Goal: Task Accomplishment & Management: Use online tool/utility

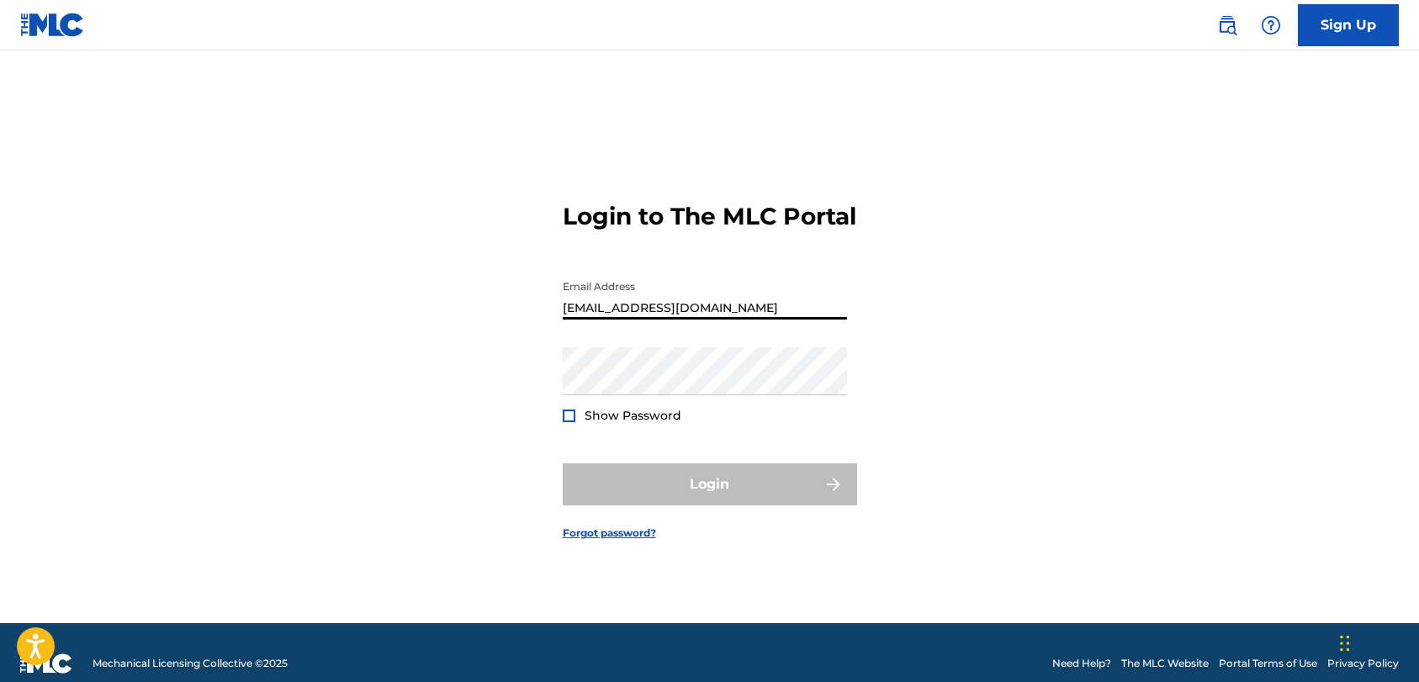
type input "[EMAIL_ADDRESS][DOMAIN_NAME]"
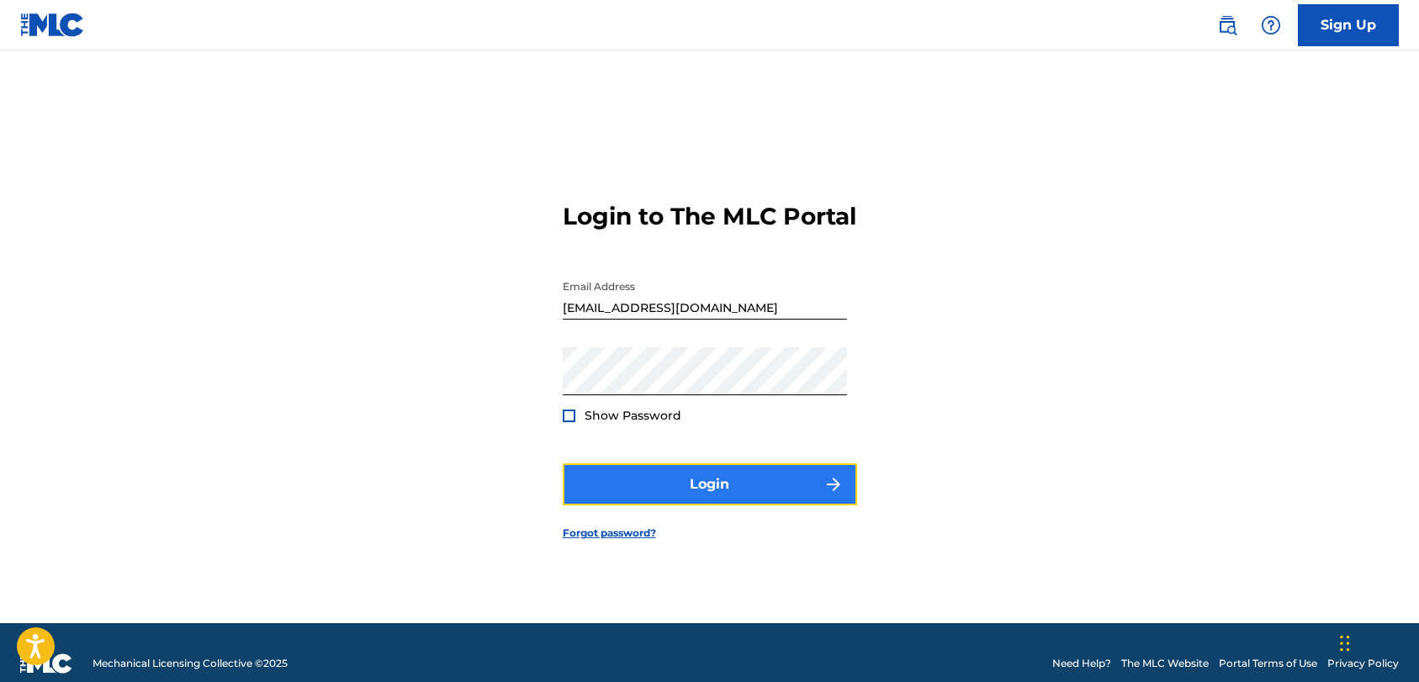
click at [717, 505] on button "Login" at bounding box center [710, 484] width 294 height 42
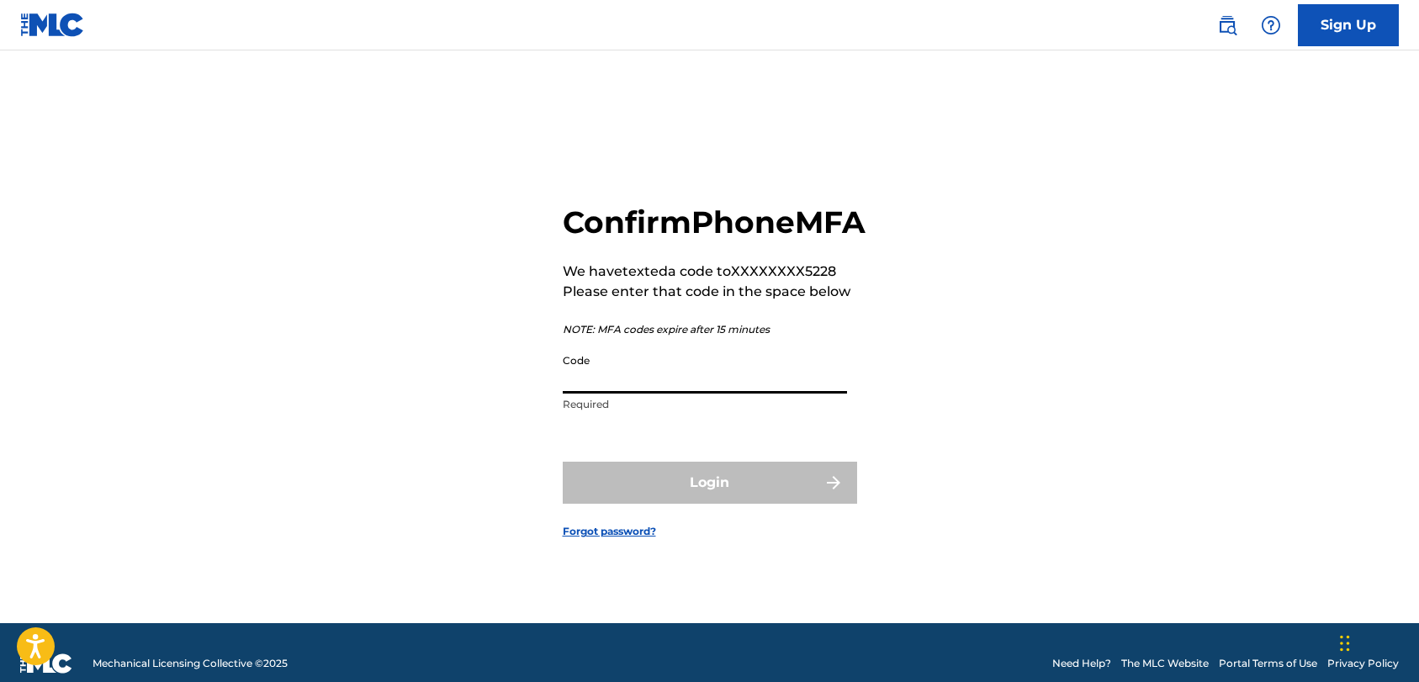
click at [676, 394] on input "Code" at bounding box center [705, 370] width 284 height 48
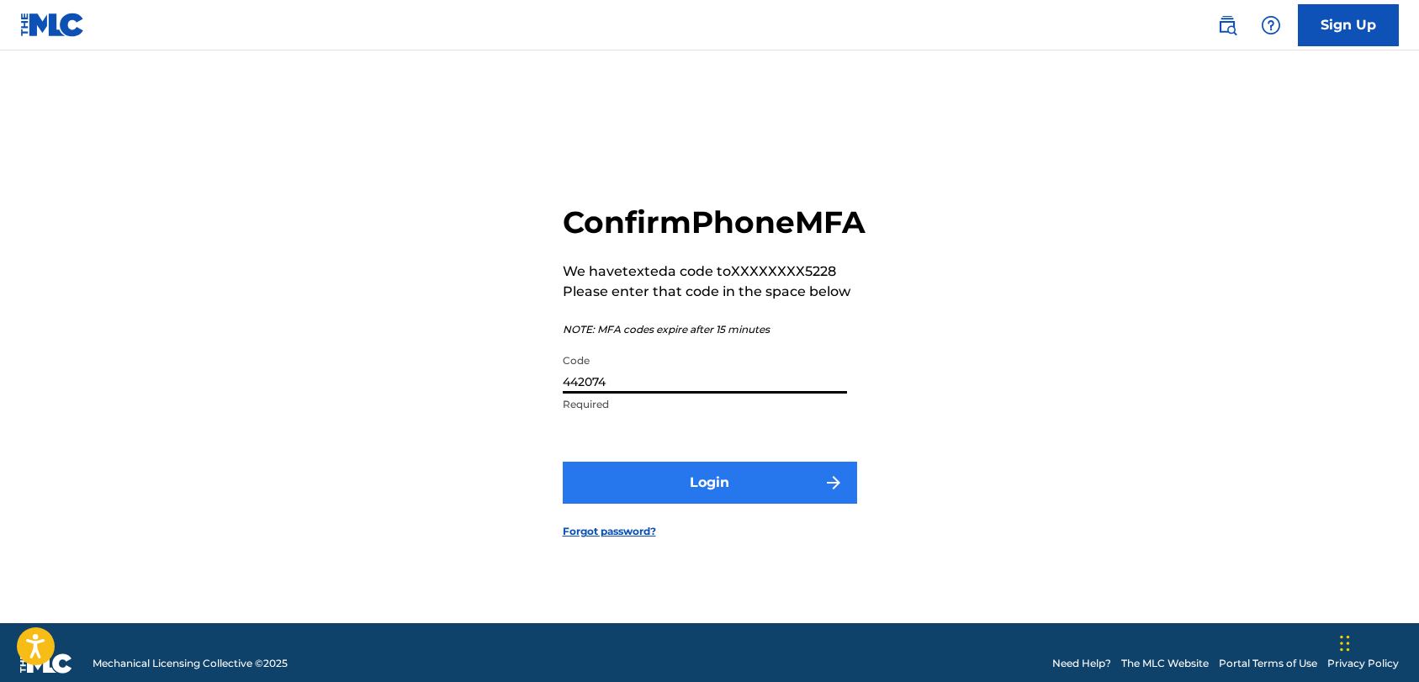
type input "442074"
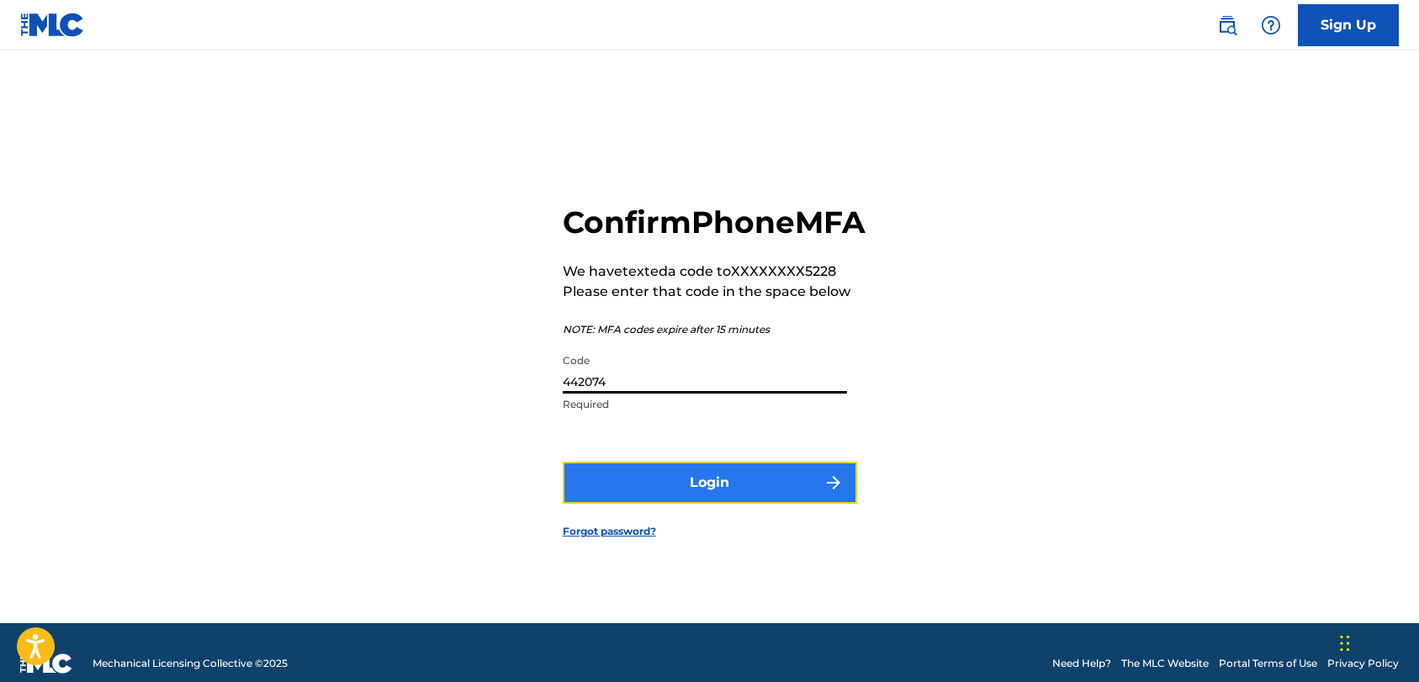
click at [765, 501] on button "Login" at bounding box center [710, 483] width 294 height 42
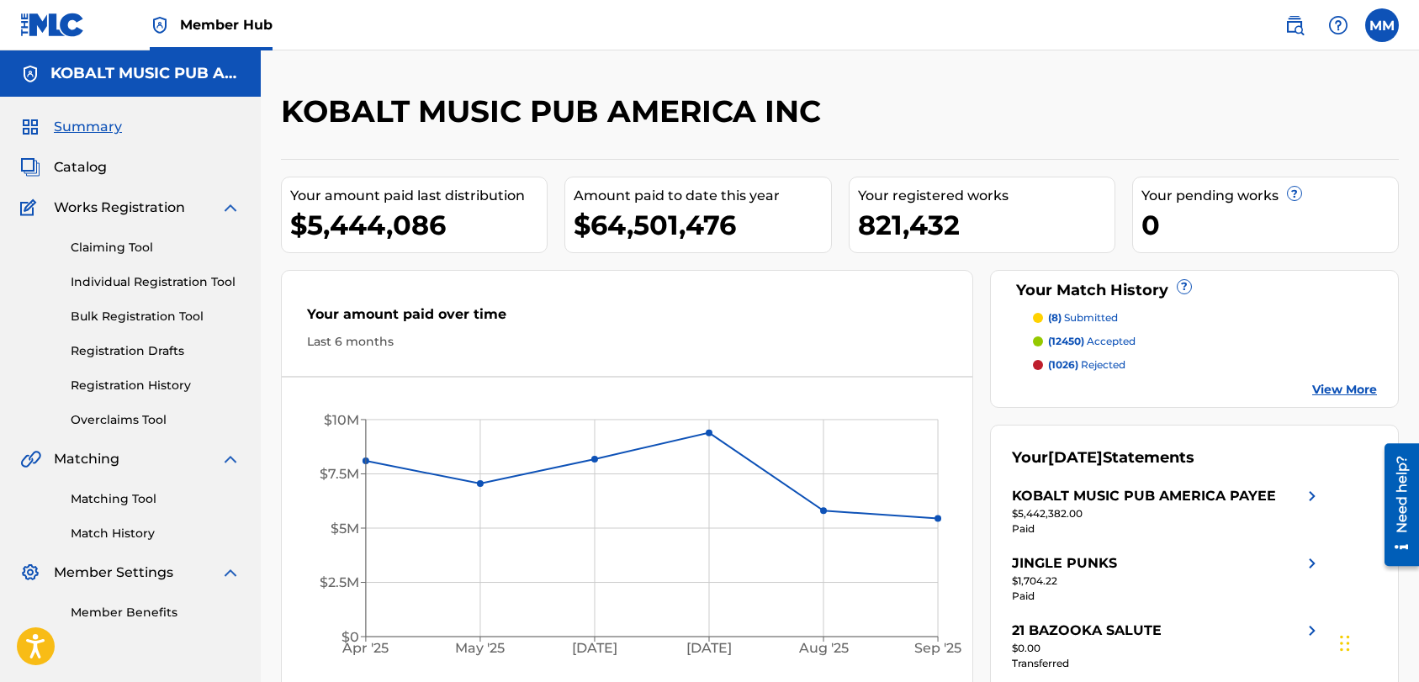
drag, startPoint x: 69, startPoint y: 169, endPoint x: 89, endPoint y: 179, distance: 22.6
click at [69, 168] on span "Catalog" at bounding box center [80, 167] width 53 height 20
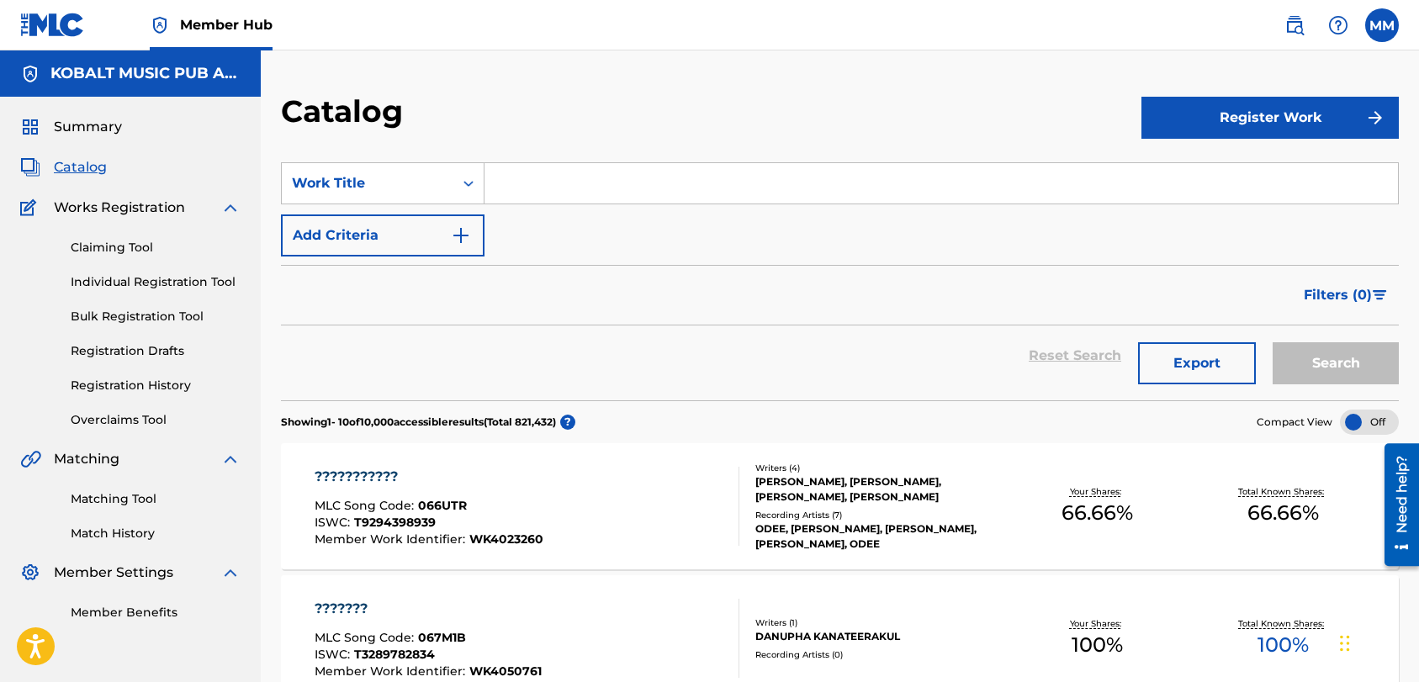
click at [539, 185] on input "Search Form" at bounding box center [940, 183] width 913 height 40
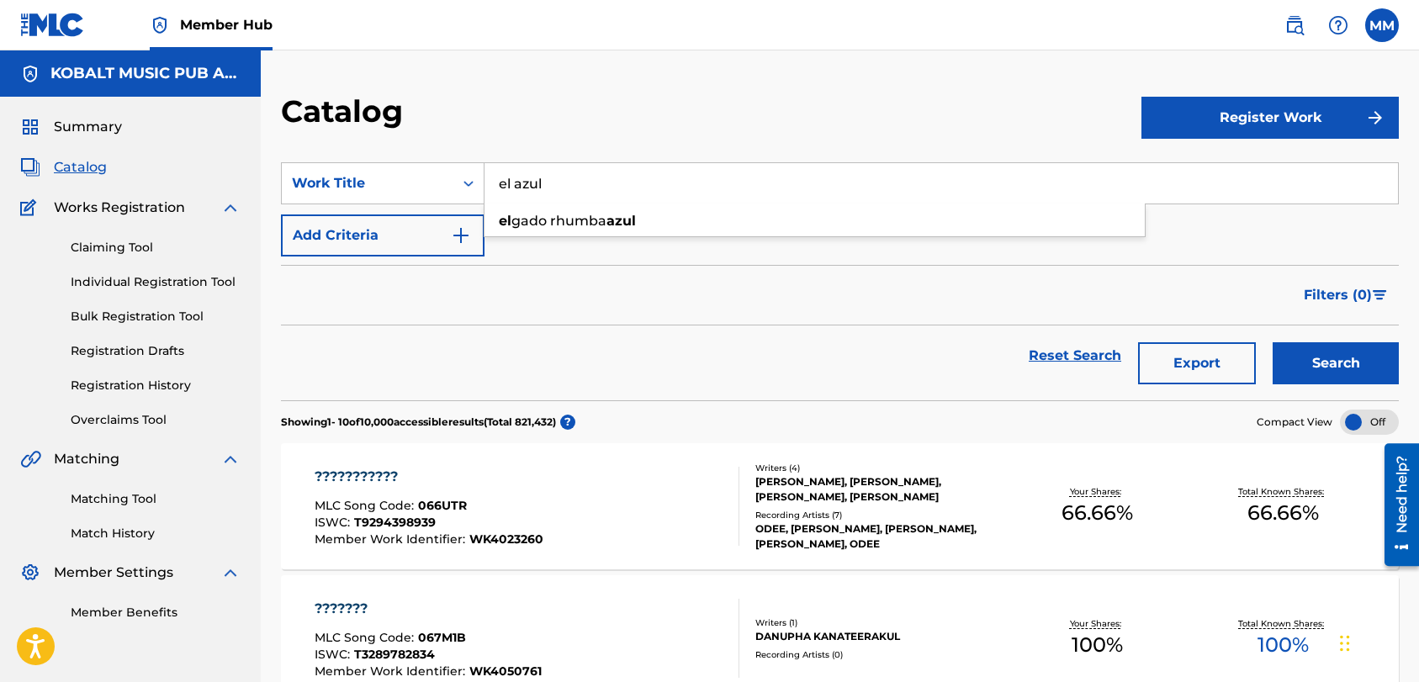
type input "el azul"
click at [1272, 342] on button "Search" at bounding box center [1335, 363] width 126 height 42
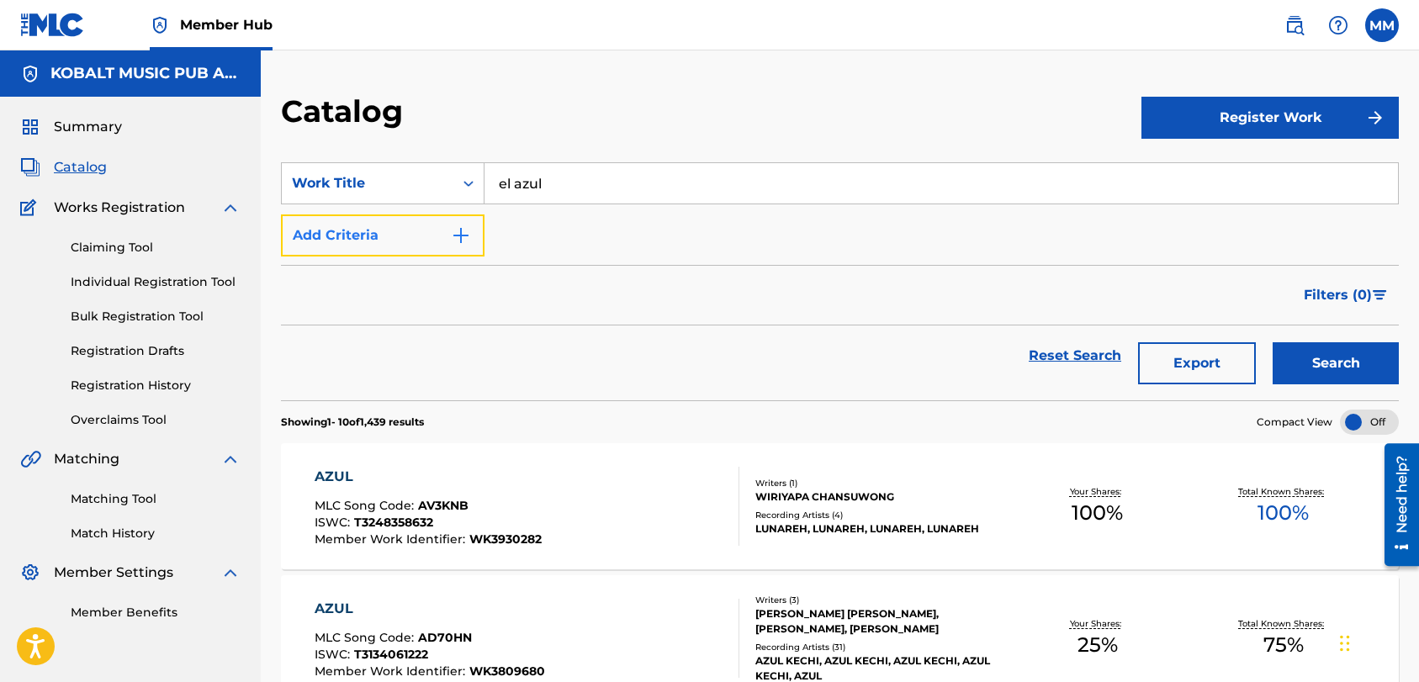
click at [464, 239] on img "Search Form" at bounding box center [461, 235] width 20 height 20
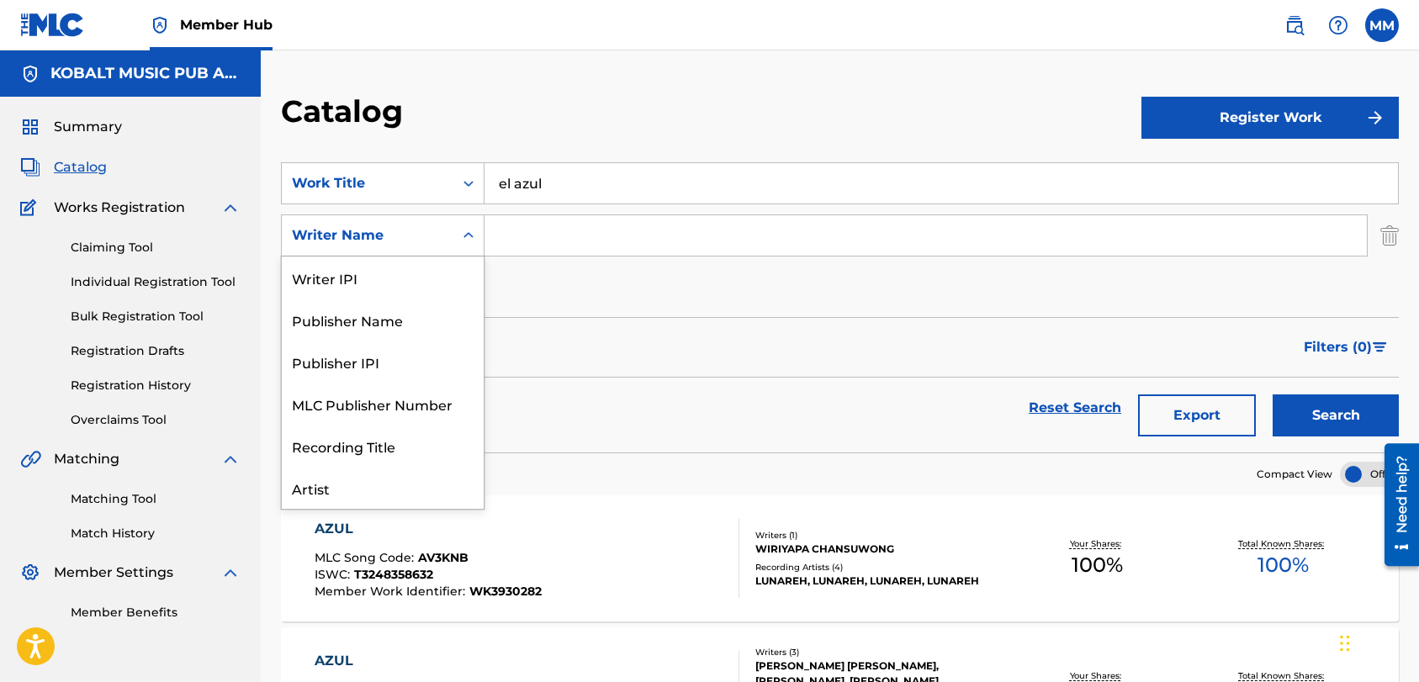
click at [469, 236] on icon "Search Form" at bounding box center [468, 235] width 17 height 17
click at [382, 410] on div "Artist" at bounding box center [383, 404] width 202 height 42
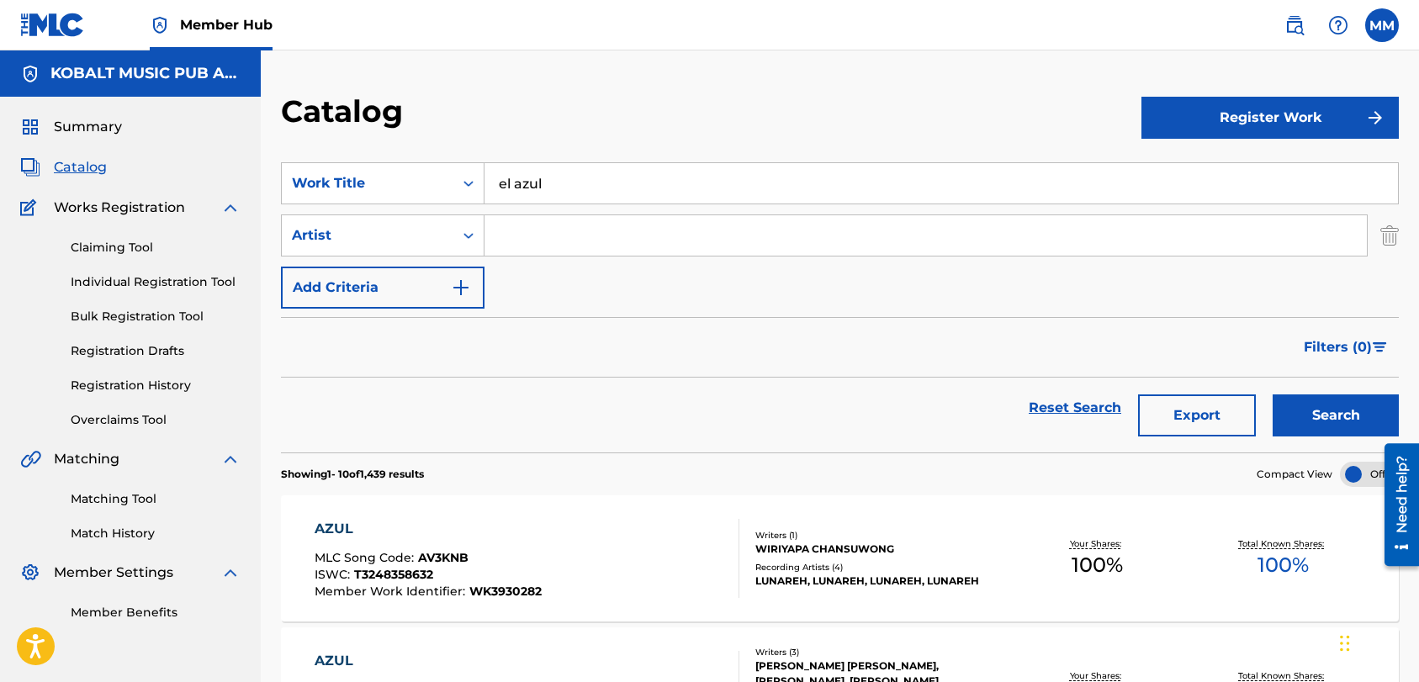
click at [612, 233] on input "Search Form" at bounding box center [925, 235] width 882 height 40
drag, startPoint x: 1333, startPoint y: 402, endPoint x: 1307, endPoint y: 401, distance: 26.1
click at [1332, 402] on button "Search" at bounding box center [1335, 415] width 126 height 42
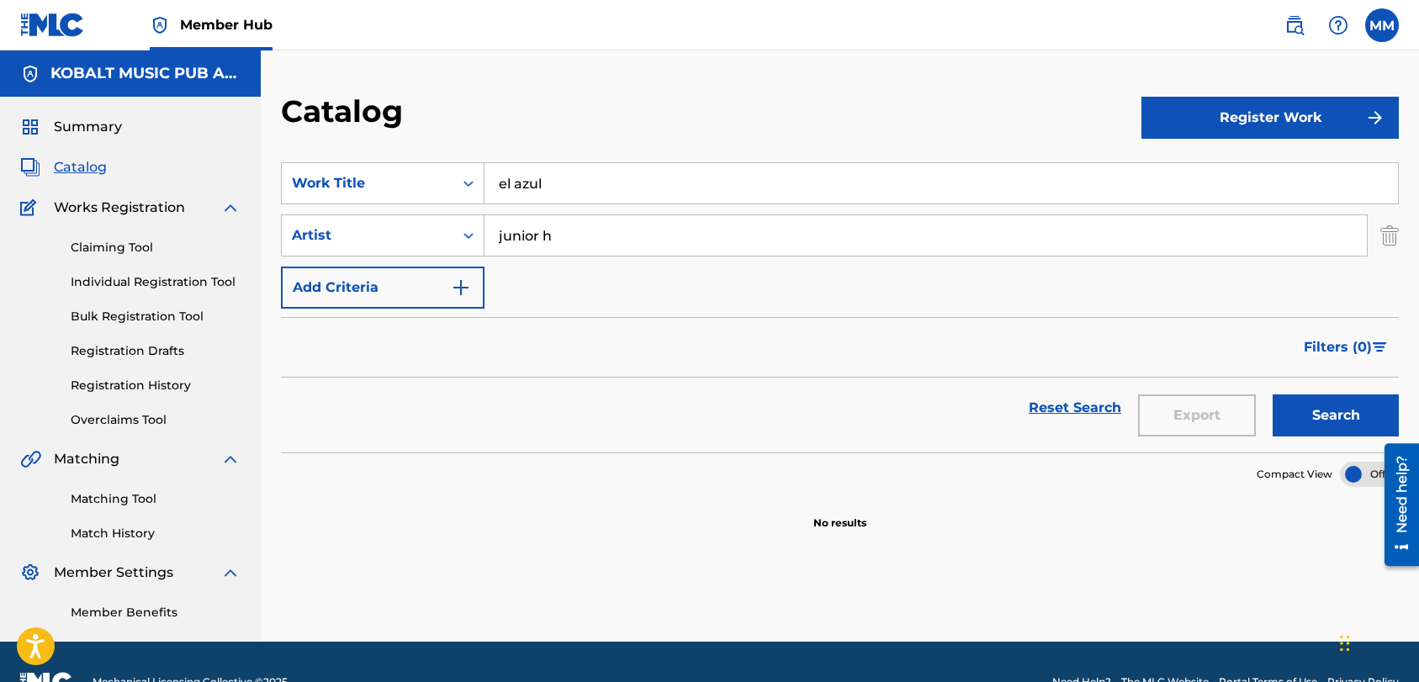
click at [633, 243] on input "junior h" at bounding box center [925, 235] width 882 height 40
type input "j"
click at [470, 237] on icon "Search Form" at bounding box center [468, 235] width 17 height 17
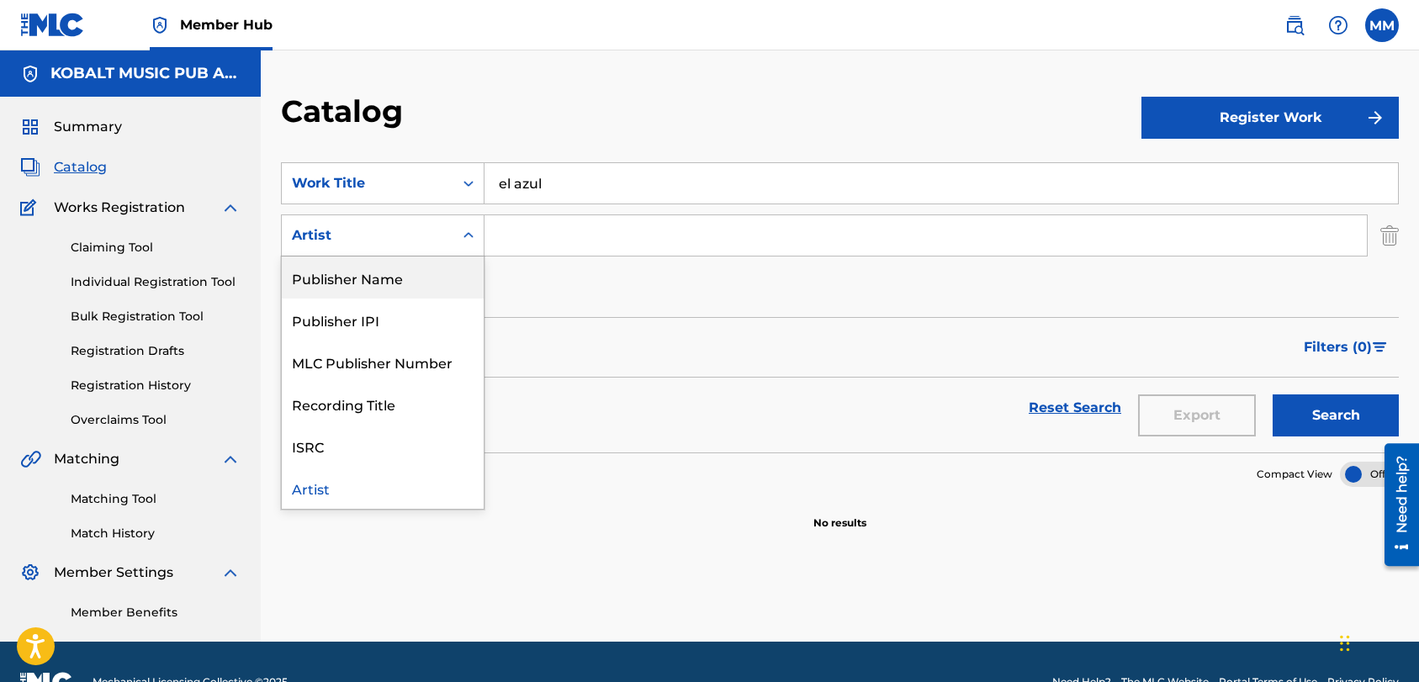
click at [371, 276] on div "Publisher Name" at bounding box center [383, 278] width 202 height 42
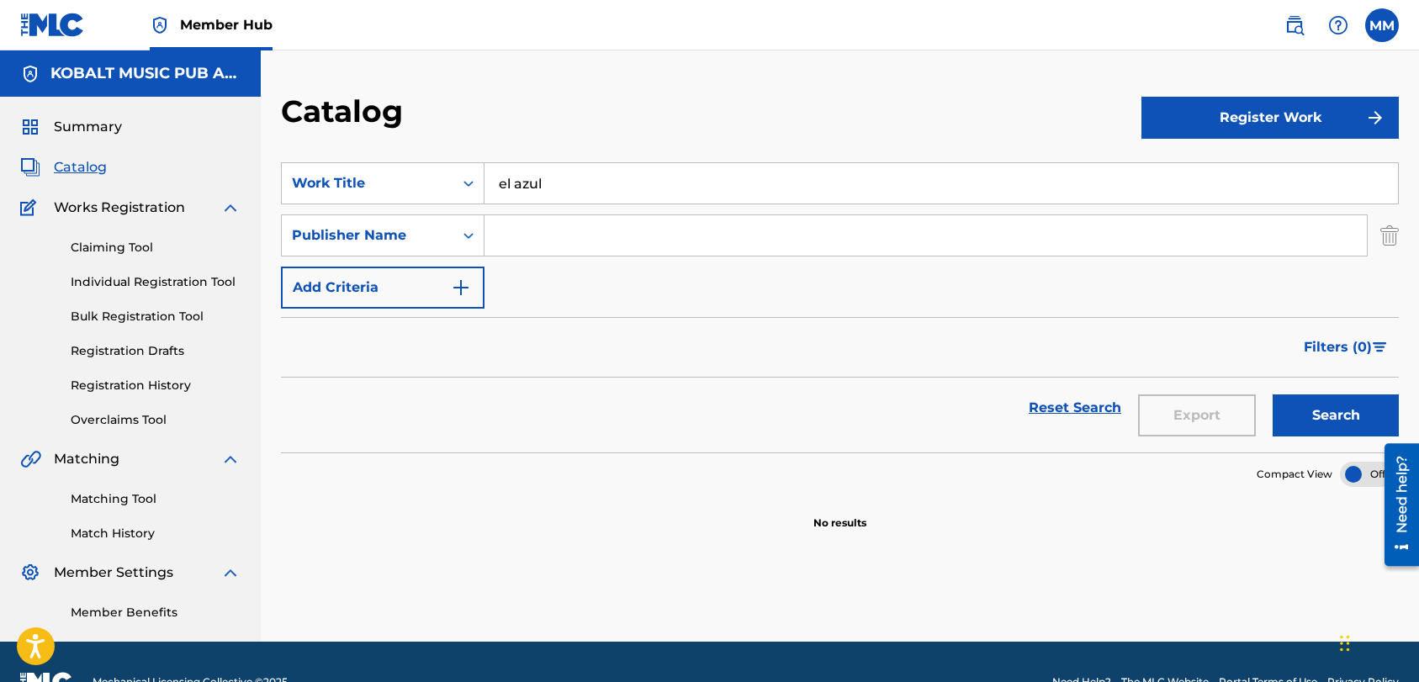
click at [569, 243] on input "Search Form" at bounding box center [925, 235] width 882 height 40
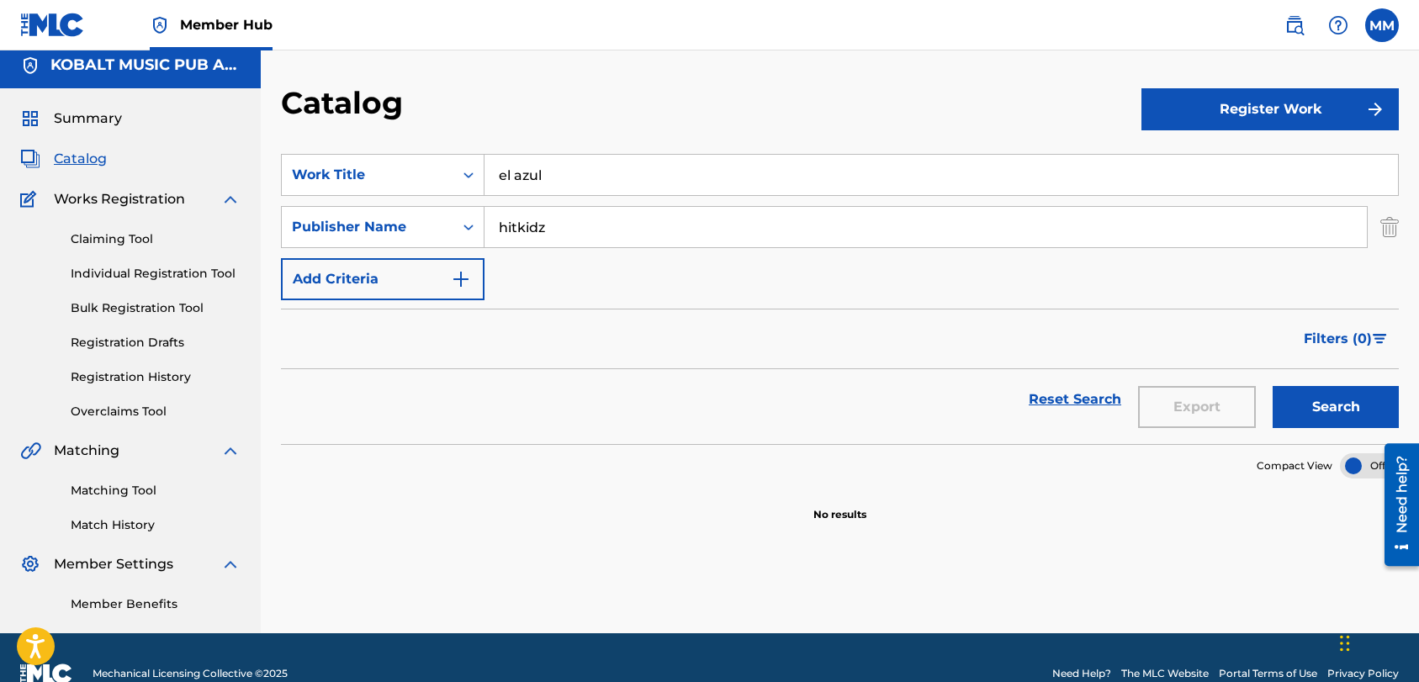
type input "hitkidz"
click at [1244, 370] on form "SearchWithCriteria743ce9a3-1398-4d2b-b39f-558752af61e1 Work Title el azul Searc…" at bounding box center [840, 299] width 1118 height 290
click at [1347, 403] on button "Search" at bounding box center [1335, 407] width 126 height 42
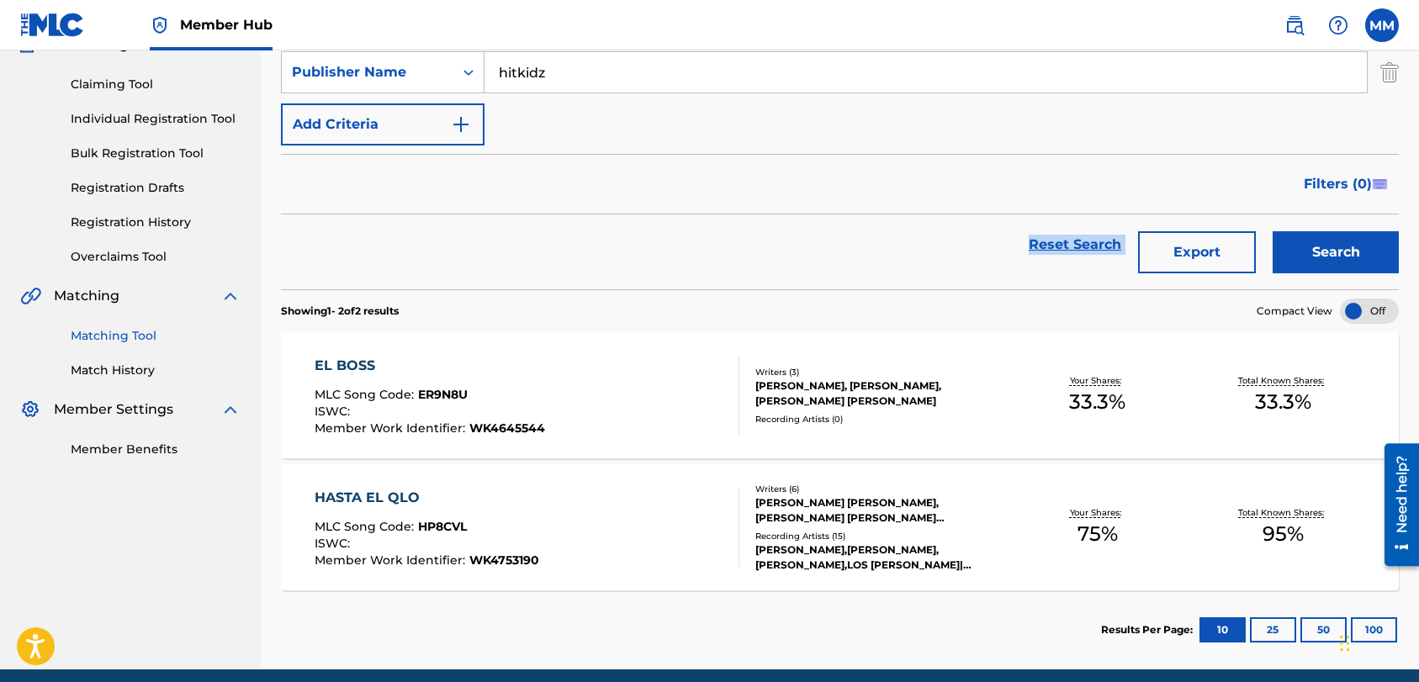
scroll to position [0, 0]
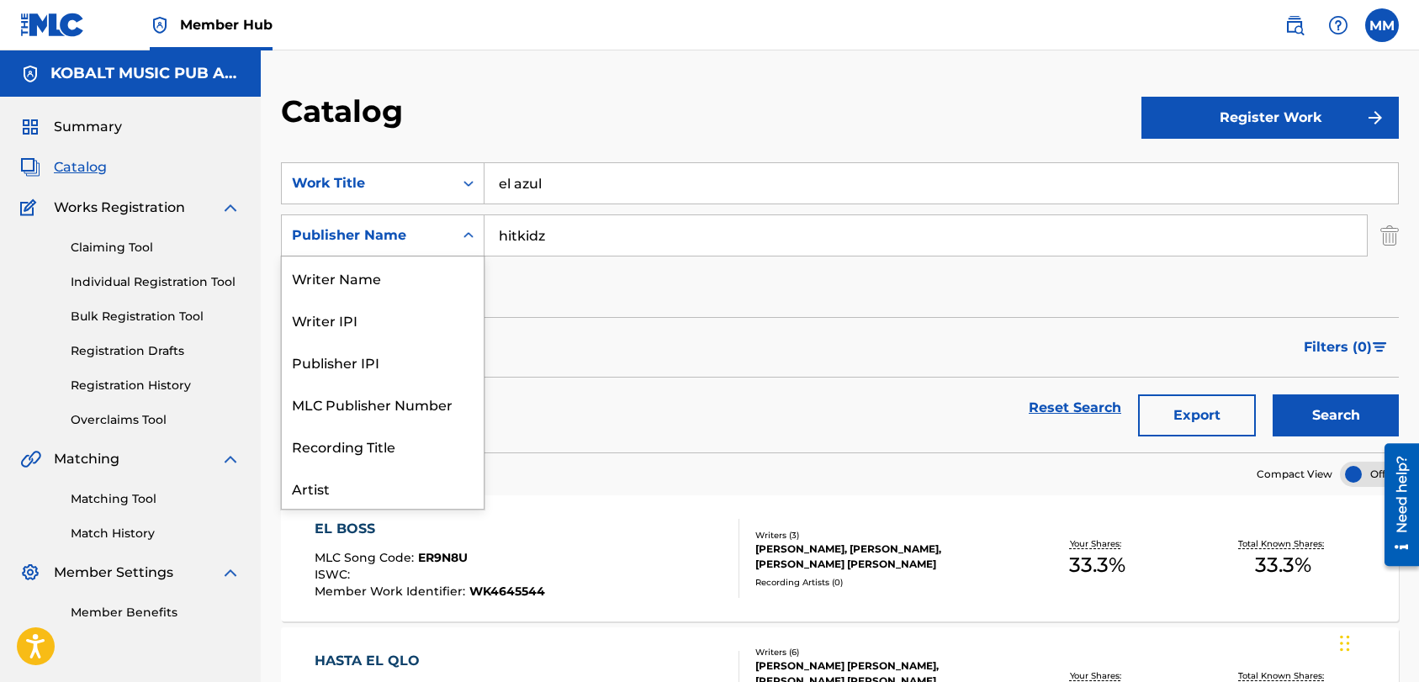
click at [473, 234] on icon "Search Form" at bounding box center [468, 235] width 17 height 17
click at [374, 278] on div "Writer Name" at bounding box center [383, 278] width 202 height 42
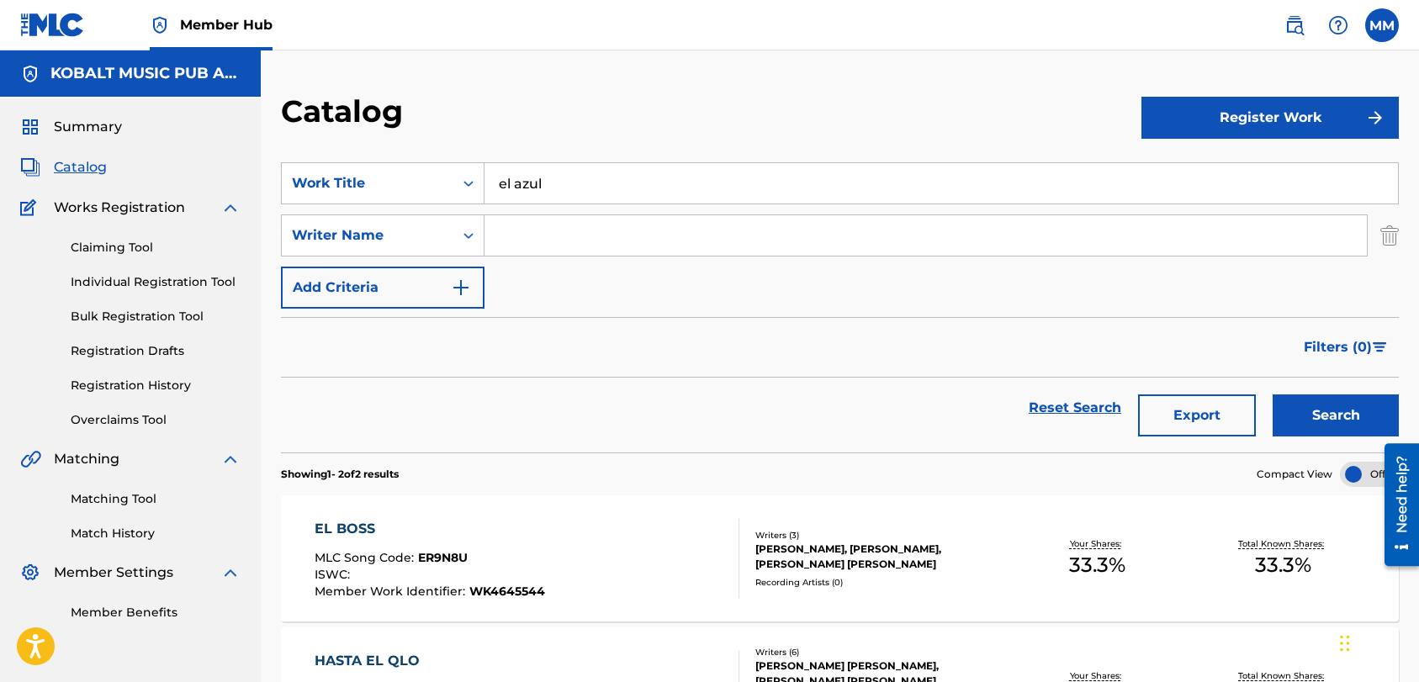
click at [595, 235] on input "Search Form" at bounding box center [925, 235] width 882 height 40
type input "[PERSON_NAME]"
drag, startPoint x: 1368, startPoint y: 426, endPoint x: 1304, endPoint y: 427, distance: 63.9
click at [1368, 426] on button "Search" at bounding box center [1335, 415] width 126 height 42
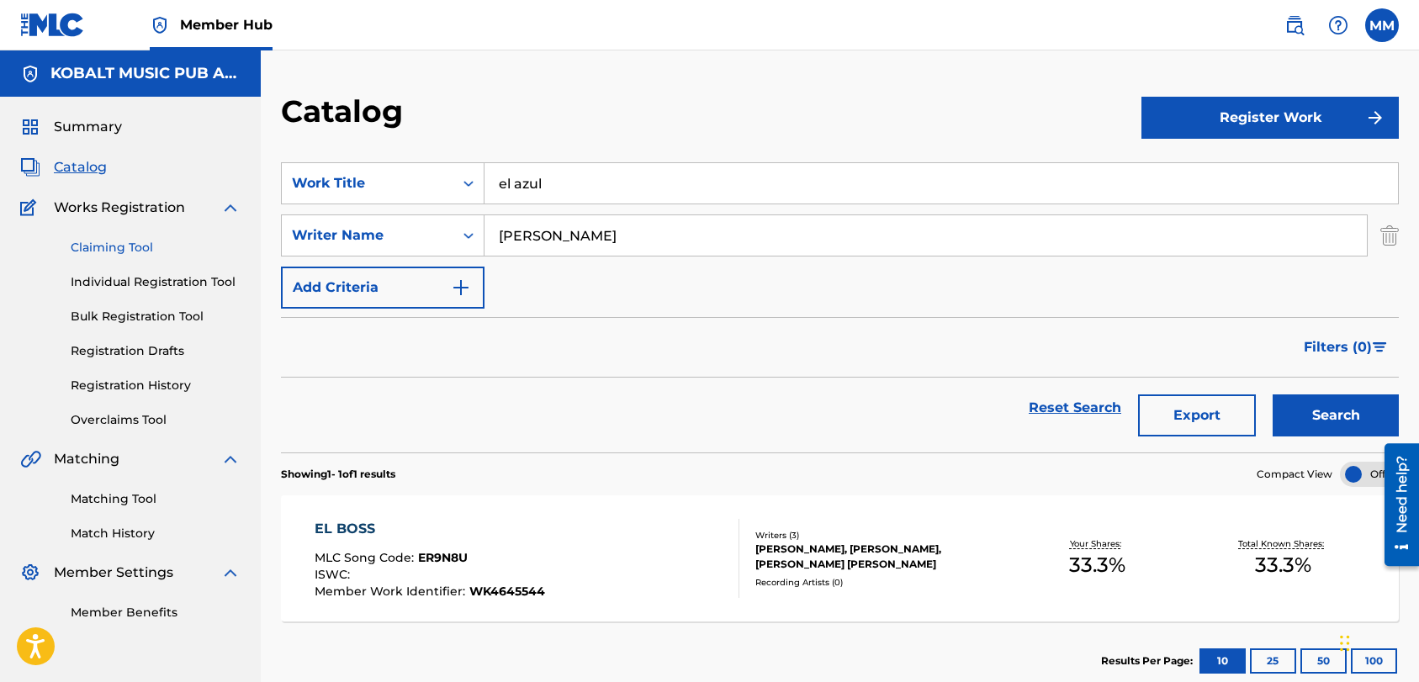
click at [135, 249] on link "Claiming Tool" at bounding box center [156, 248] width 170 height 18
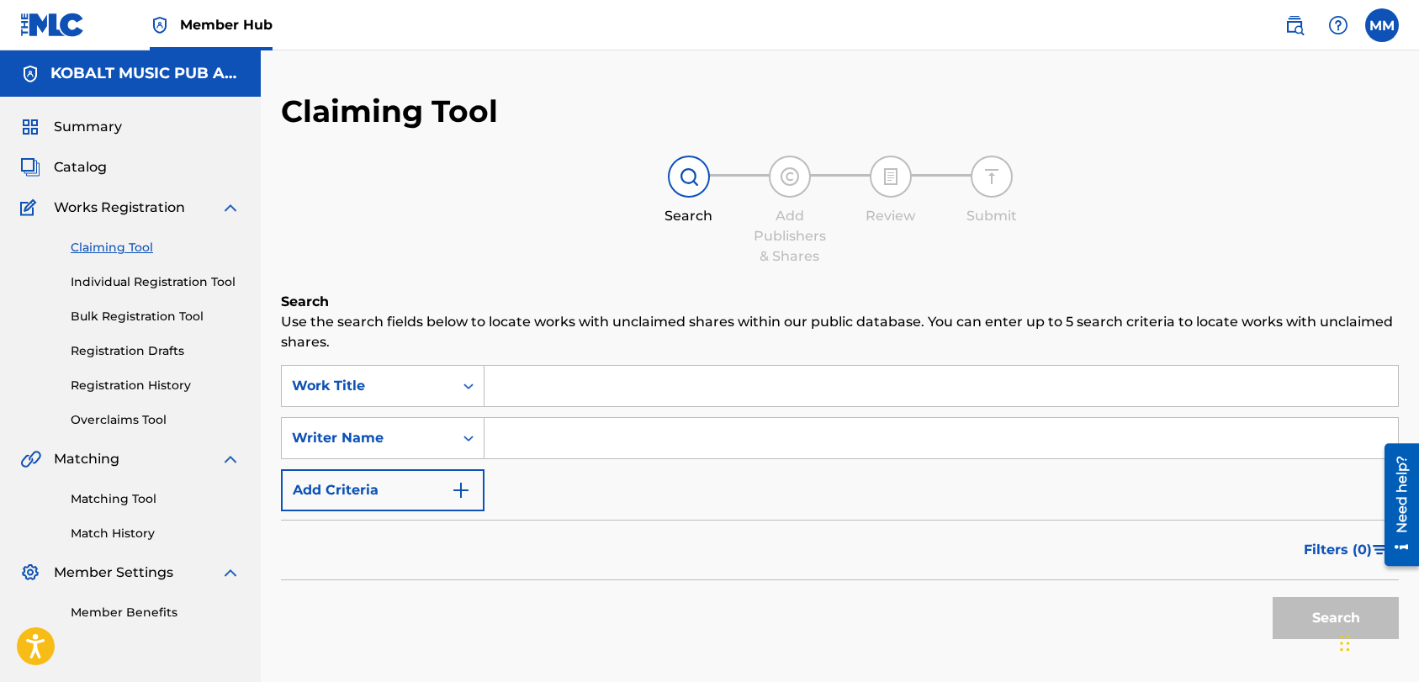
click at [542, 378] on input "Search Form" at bounding box center [940, 386] width 913 height 40
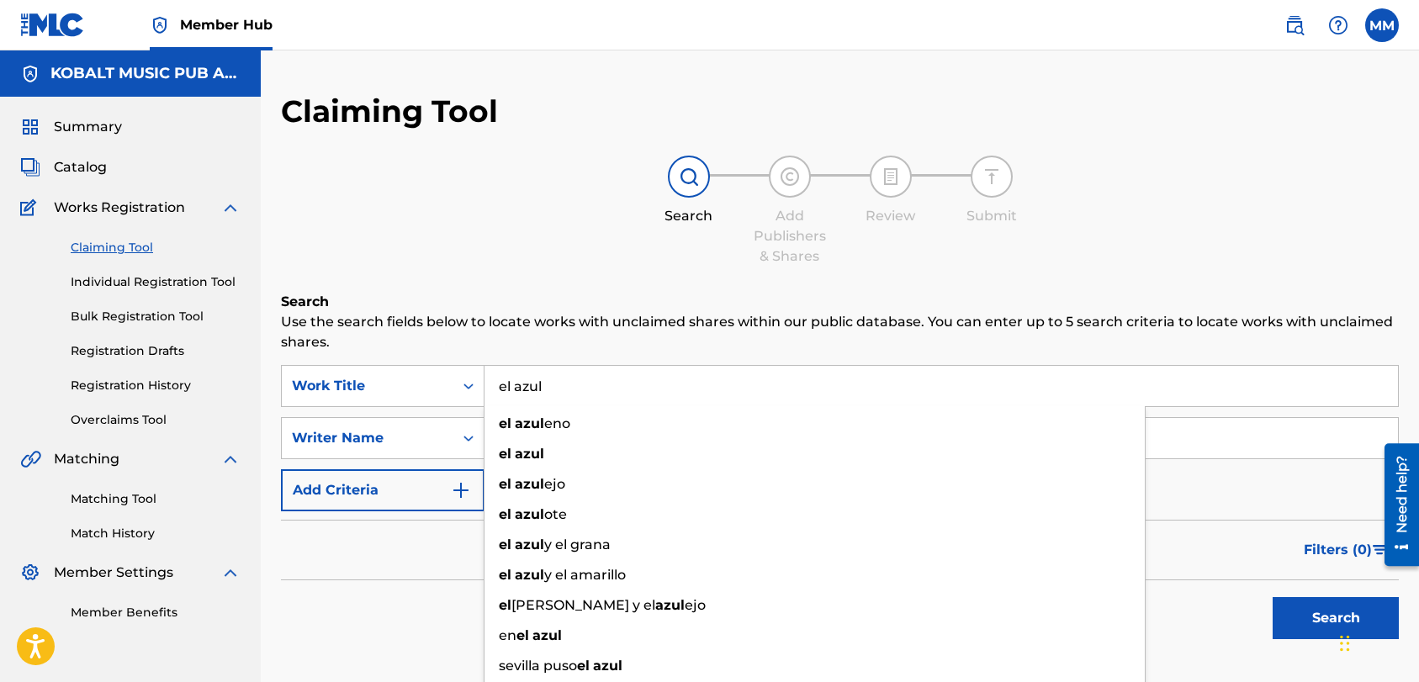
type input "el azul"
click at [732, 332] on p "Use the search fields below to locate works with unclaimed shares within our pu…" at bounding box center [840, 332] width 1118 height 40
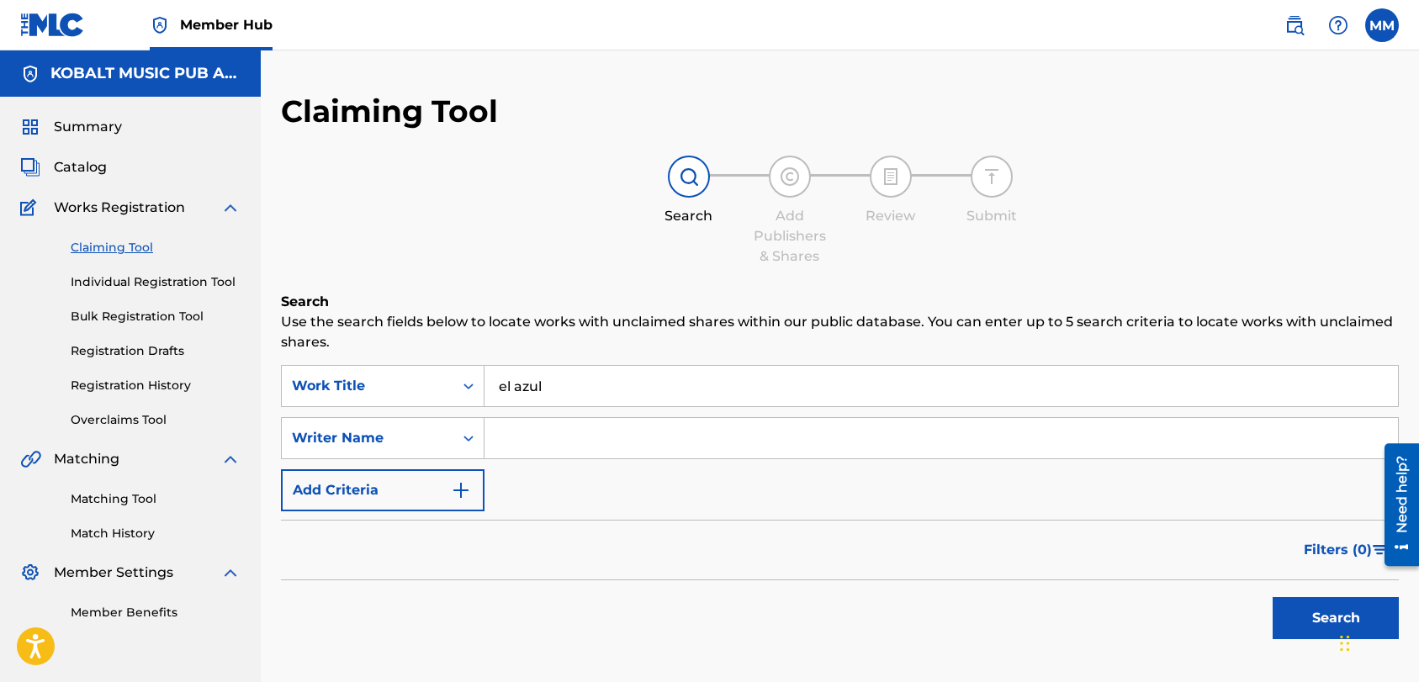
drag, startPoint x: 517, startPoint y: 447, endPoint x: 559, endPoint y: 447, distance: 42.0
click at [517, 447] on input "Search Form" at bounding box center [940, 438] width 913 height 40
type input "[PERSON_NAME]"
drag, startPoint x: 1295, startPoint y: 616, endPoint x: 1261, endPoint y: 620, distance: 33.9
click at [1295, 616] on button "Search" at bounding box center [1335, 618] width 126 height 42
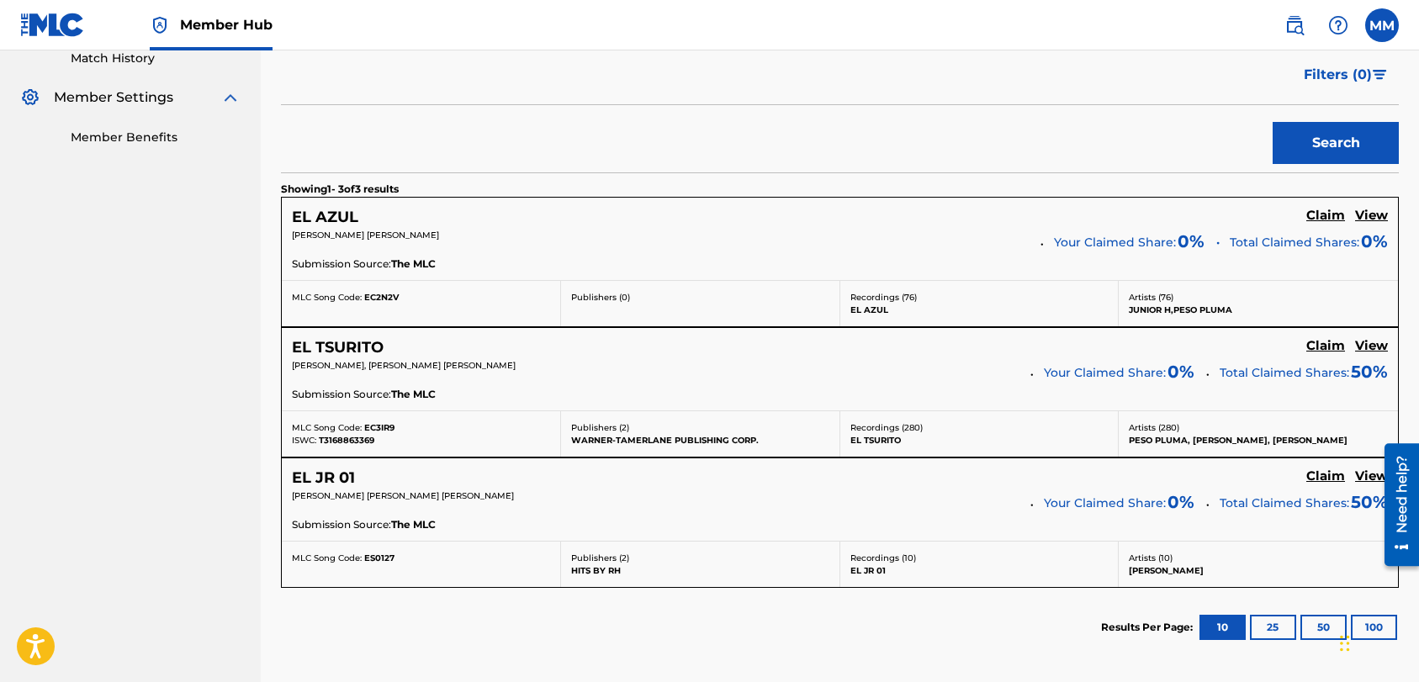
scroll to position [478, 0]
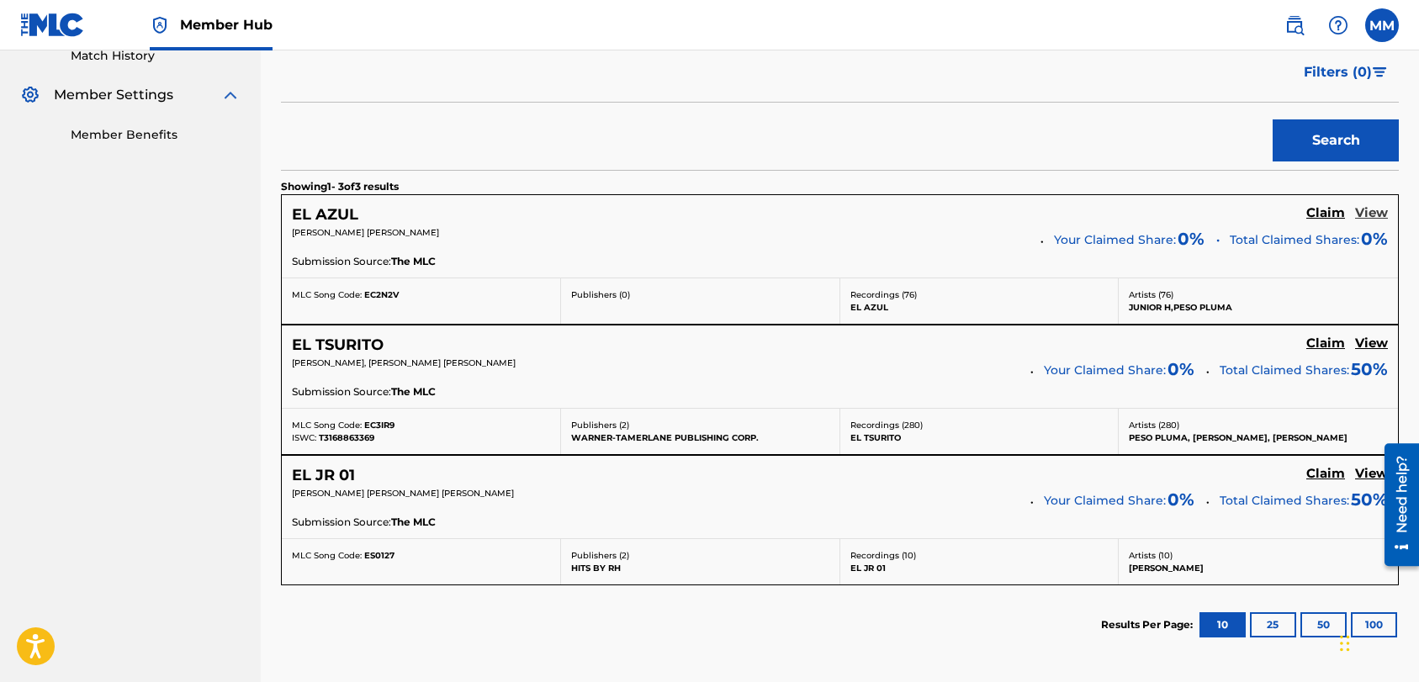
click at [1364, 212] on h5 "View" at bounding box center [1371, 213] width 33 height 16
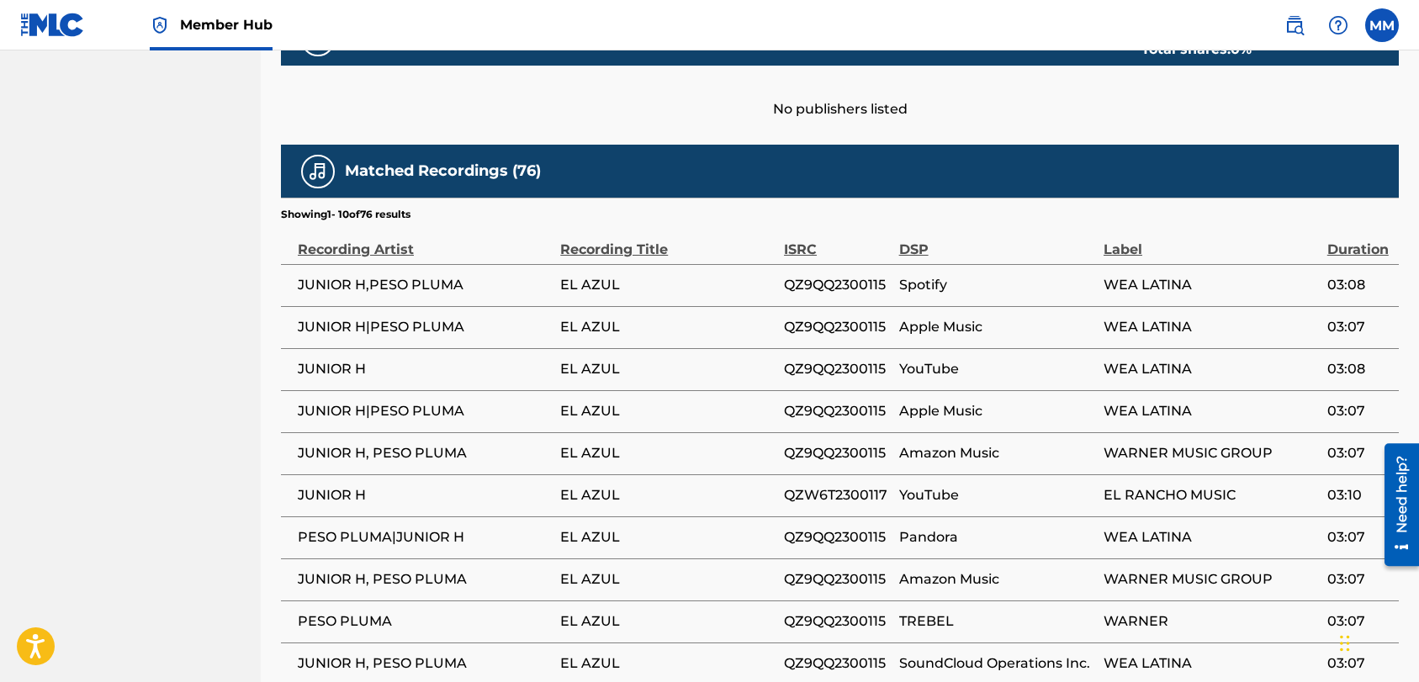
scroll to position [775, 0]
